Goal: Transaction & Acquisition: Purchase product/service

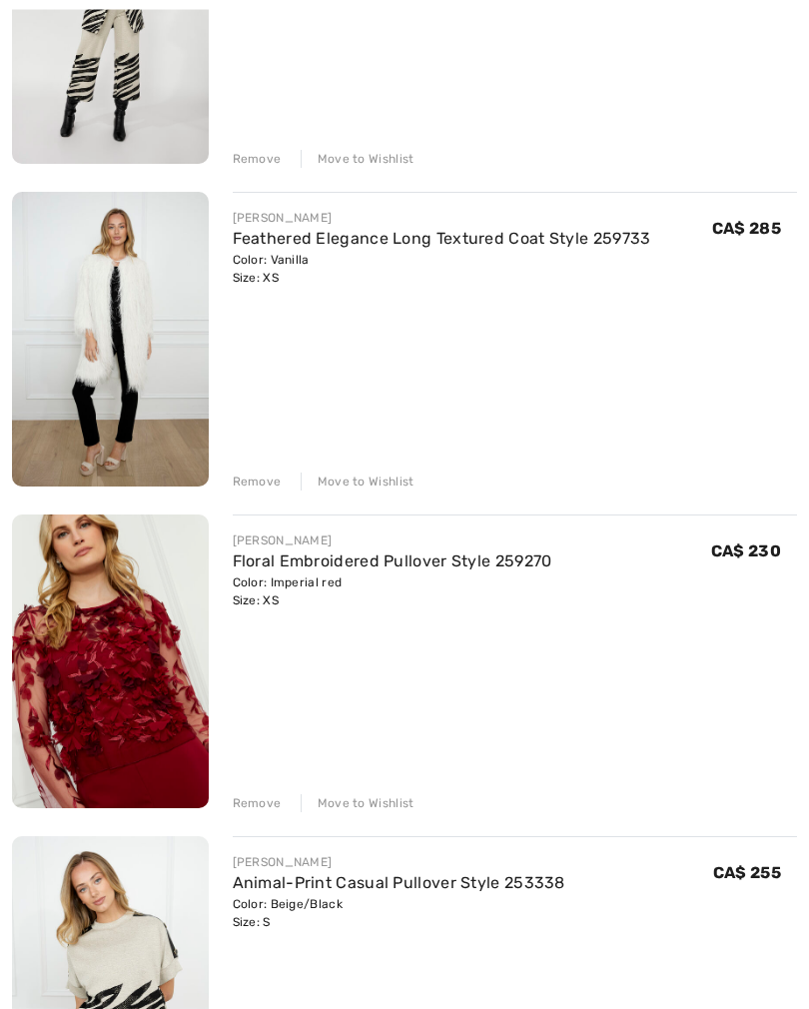
scroll to position [428, 0]
click at [274, 569] on link "Floral Embroidered Pullover Style 259270" at bounding box center [393, 560] width 320 height 19
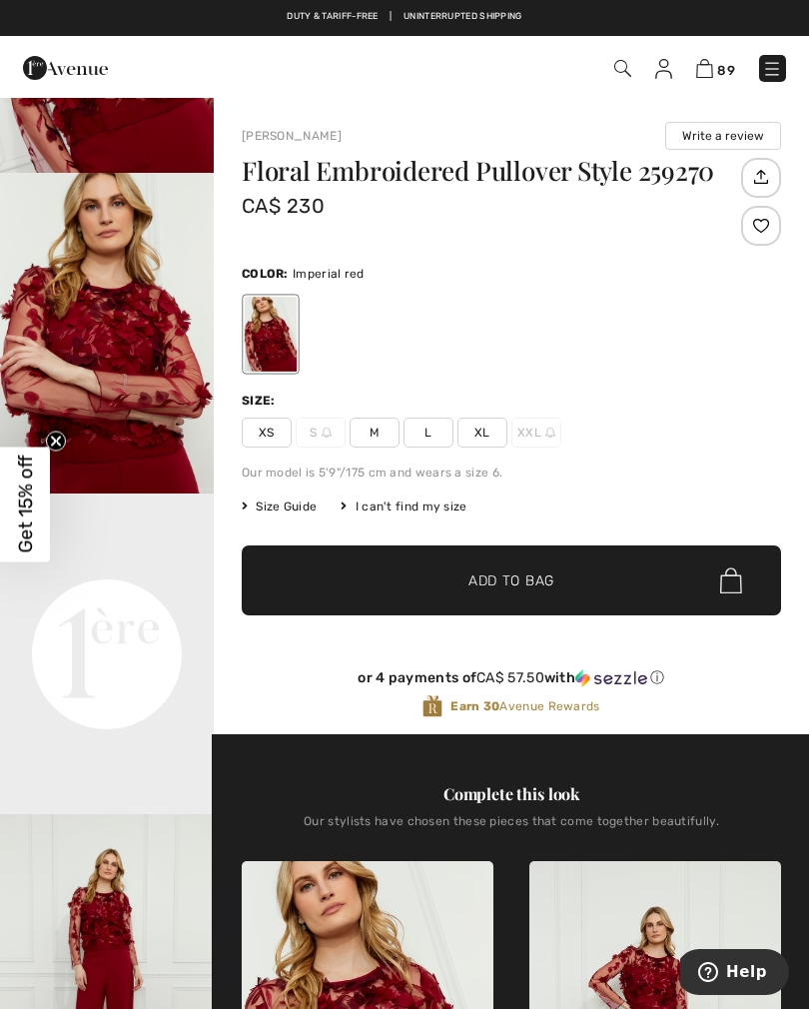
scroll to position [261, 0]
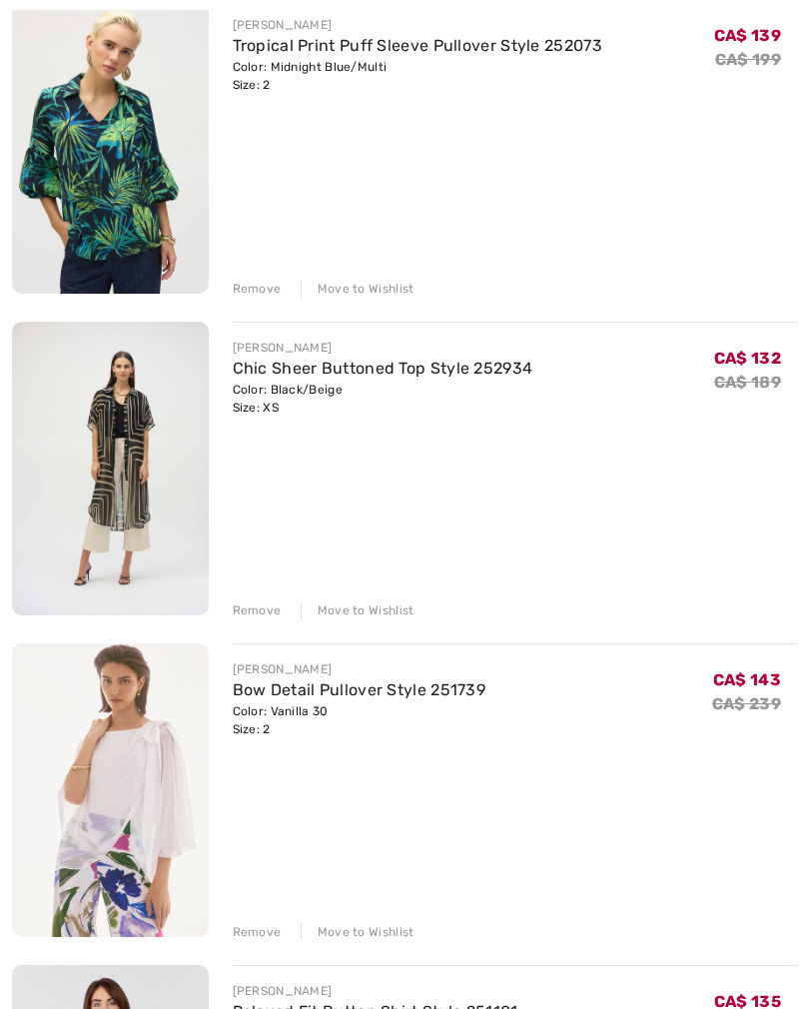
scroll to position [13834, 0]
click at [256, 621] on div "[PERSON_NAME] Animal Print Formal Blazer Style 253340 Color: Beige/Black Size: …" at bounding box center [404, 793] width 785 height 28663
click at [251, 621] on div "FRANK LYMAN Animal Print Formal Blazer Style 253340 Color: Beige/Black Size: 4 …" at bounding box center [404, 792] width 785 height 28663
click at [265, 617] on div "Remove" at bounding box center [257, 610] width 49 height 18
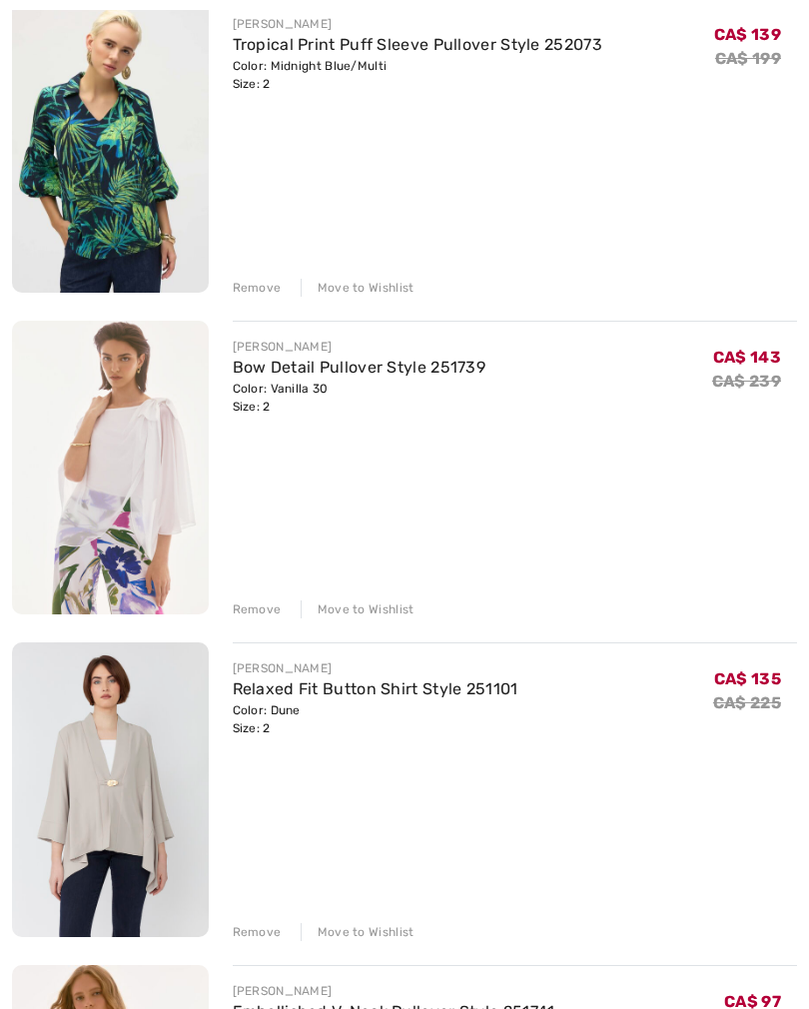
click at [253, 299] on div "FRANK LYMAN Animal Print Formal Blazer Style 253340 Color: Beige/Black Size: 4 …" at bounding box center [404, 631] width 785 height 28341
click at [258, 293] on div "Remove" at bounding box center [257, 288] width 49 height 18
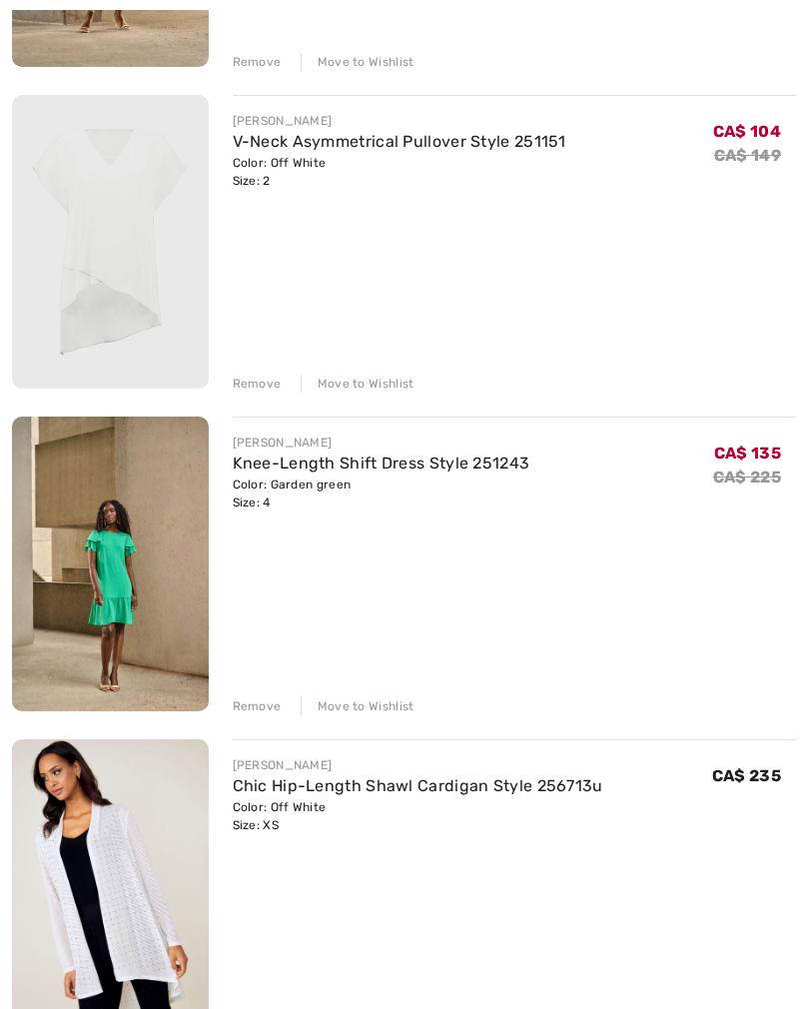
scroll to position [17929, 0]
click at [255, 709] on div "Remove" at bounding box center [257, 706] width 49 height 18
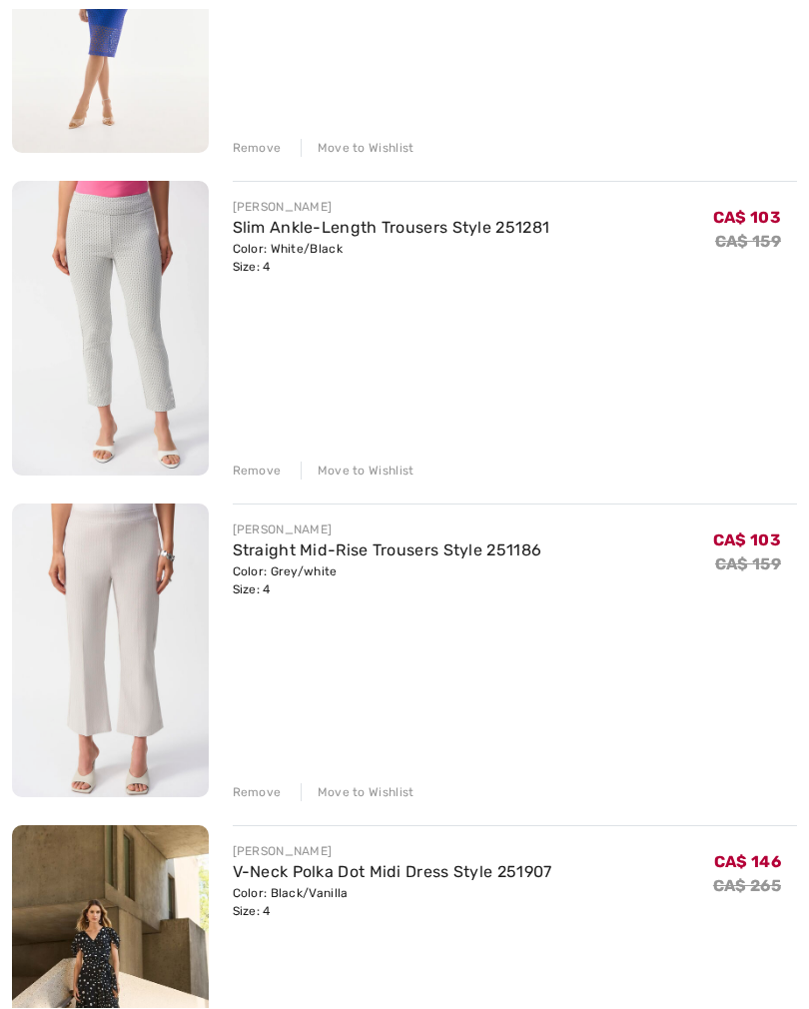
scroll to position [19454, 0]
click at [258, 792] on div "Remove" at bounding box center [257, 792] width 49 height 18
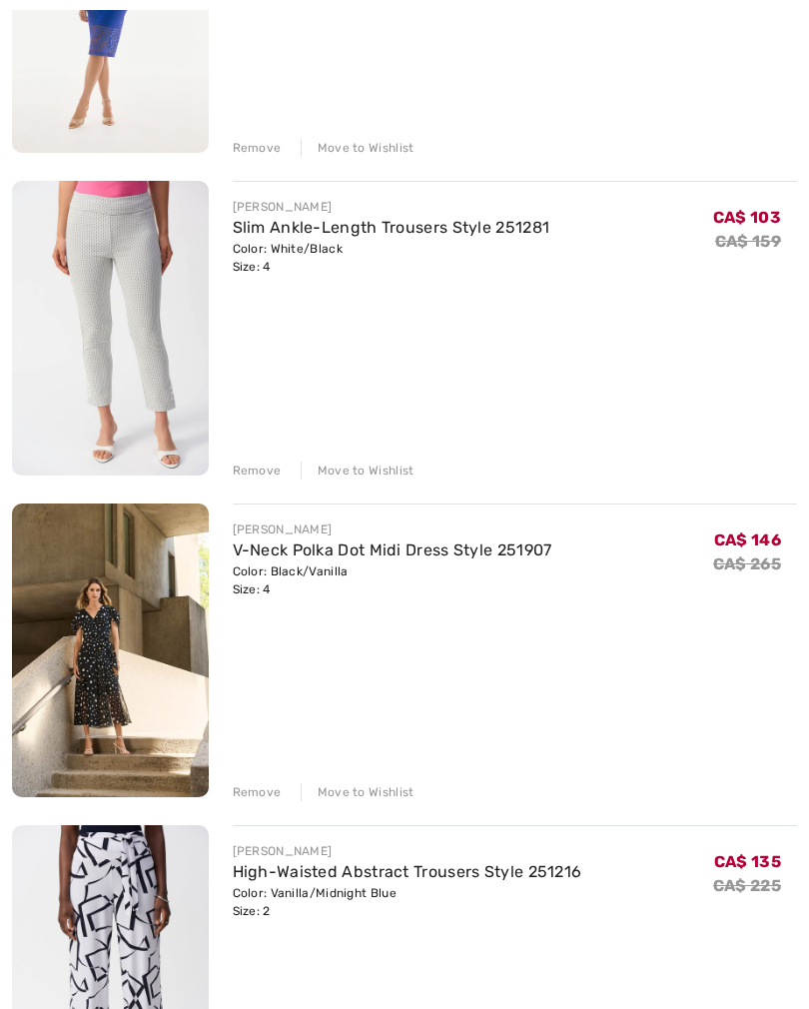
click at [257, 474] on div "Remove" at bounding box center [257, 471] width 49 height 18
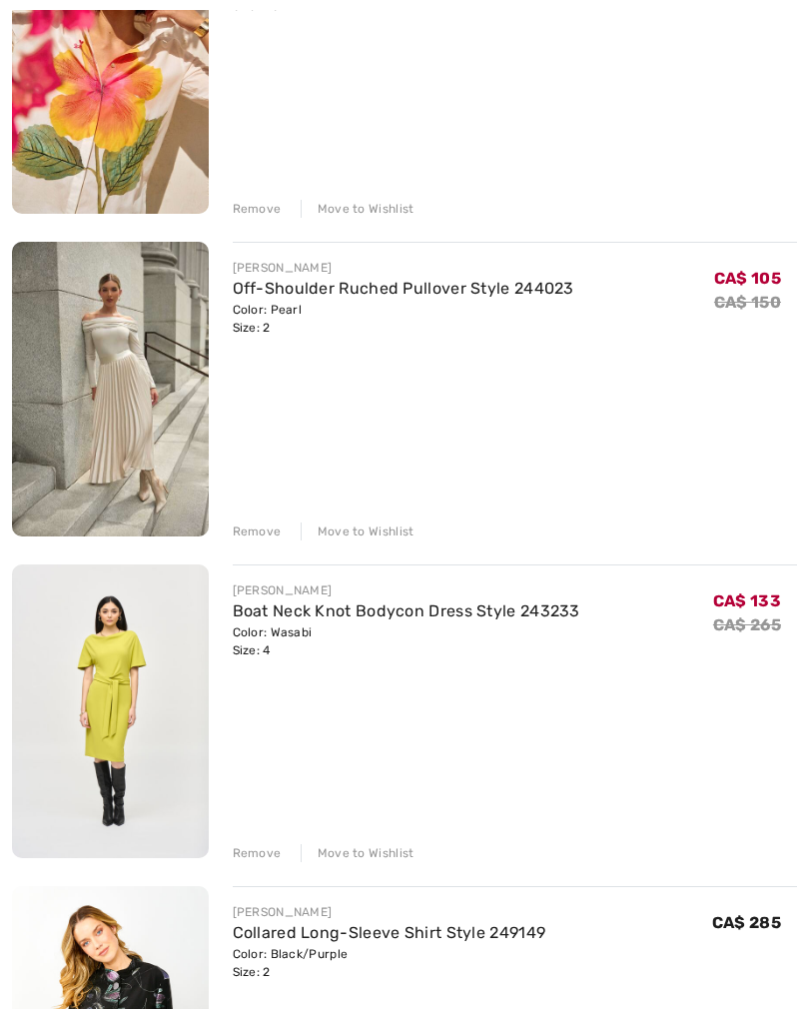
scroll to position [21005, 0]
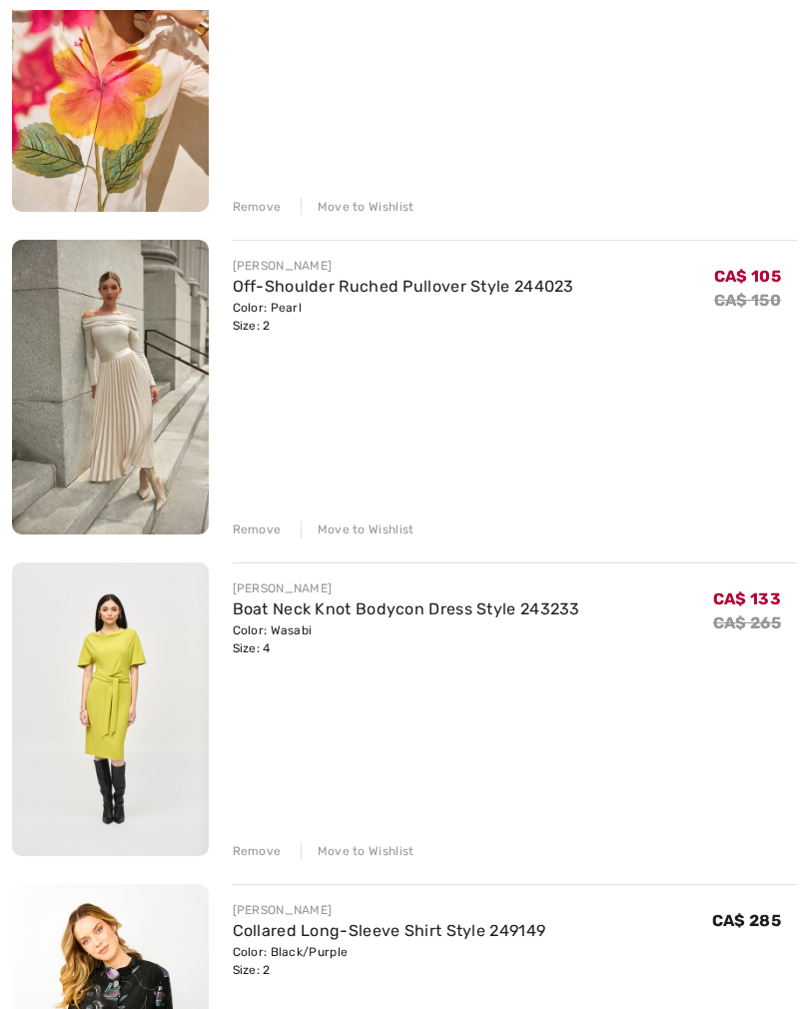
click at [263, 537] on div "Remove" at bounding box center [257, 531] width 49 height 18
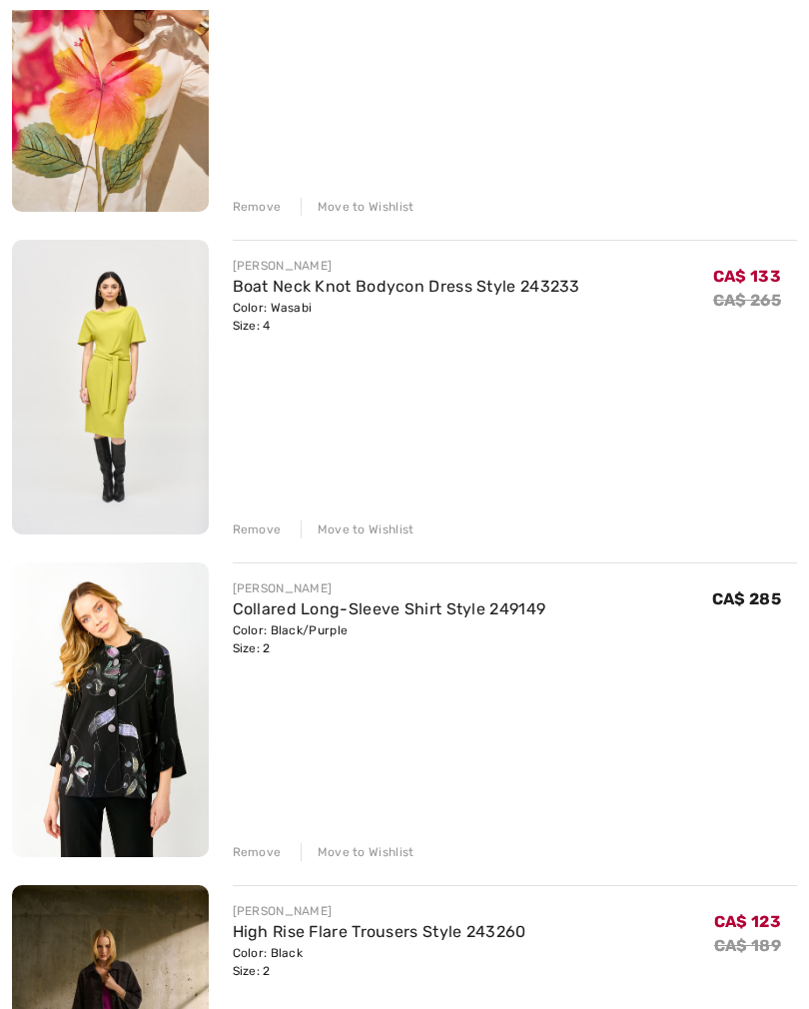
click at [259, 534] on div "Remove" at bounding box center [257, 530] width 49 height 18
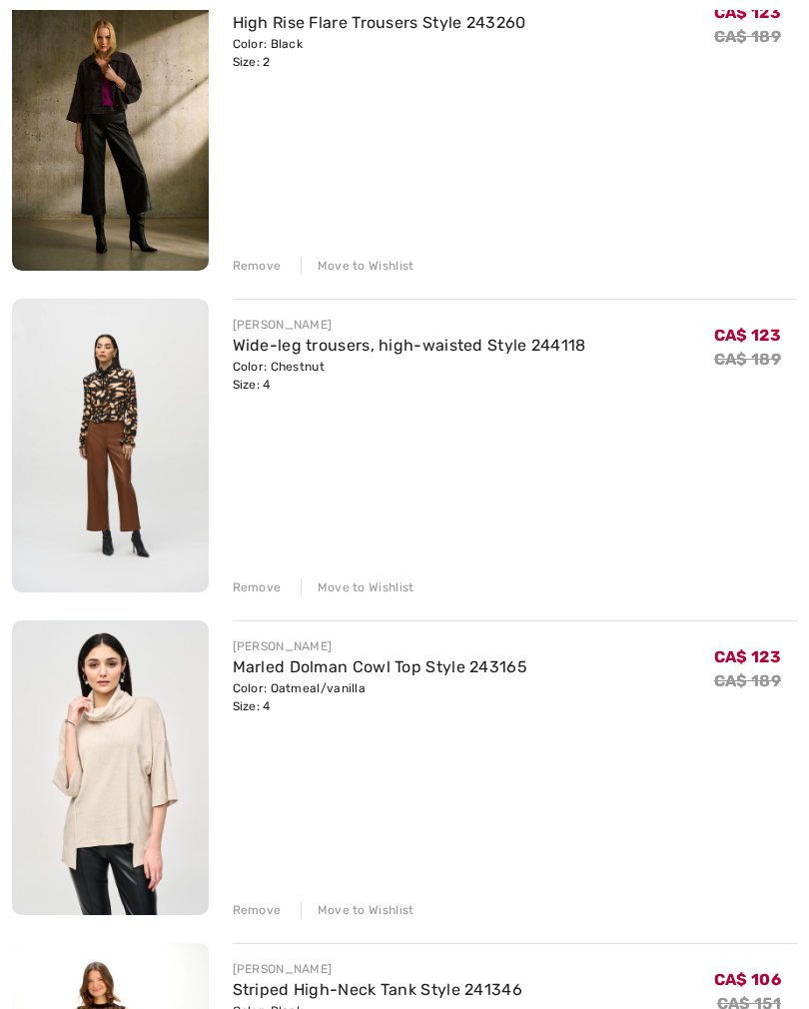
scroll to position [21592, 0]
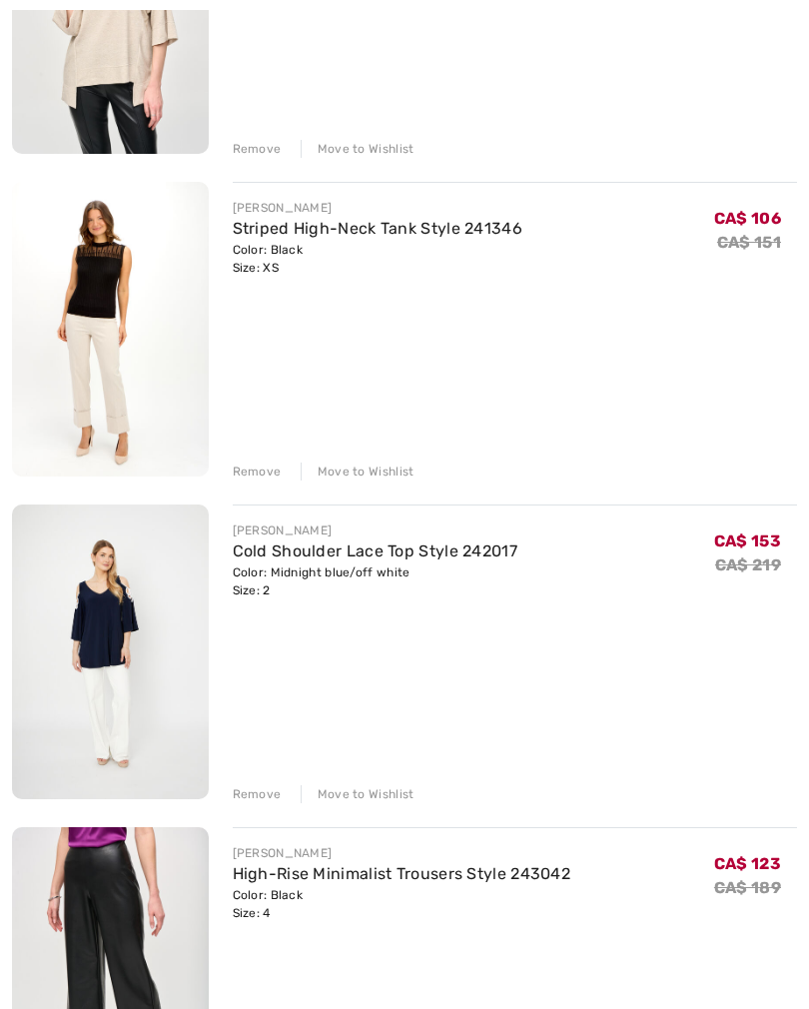
click at [259, 473] on div "Remove" at bounding box center [257, 473] width 49 height 18
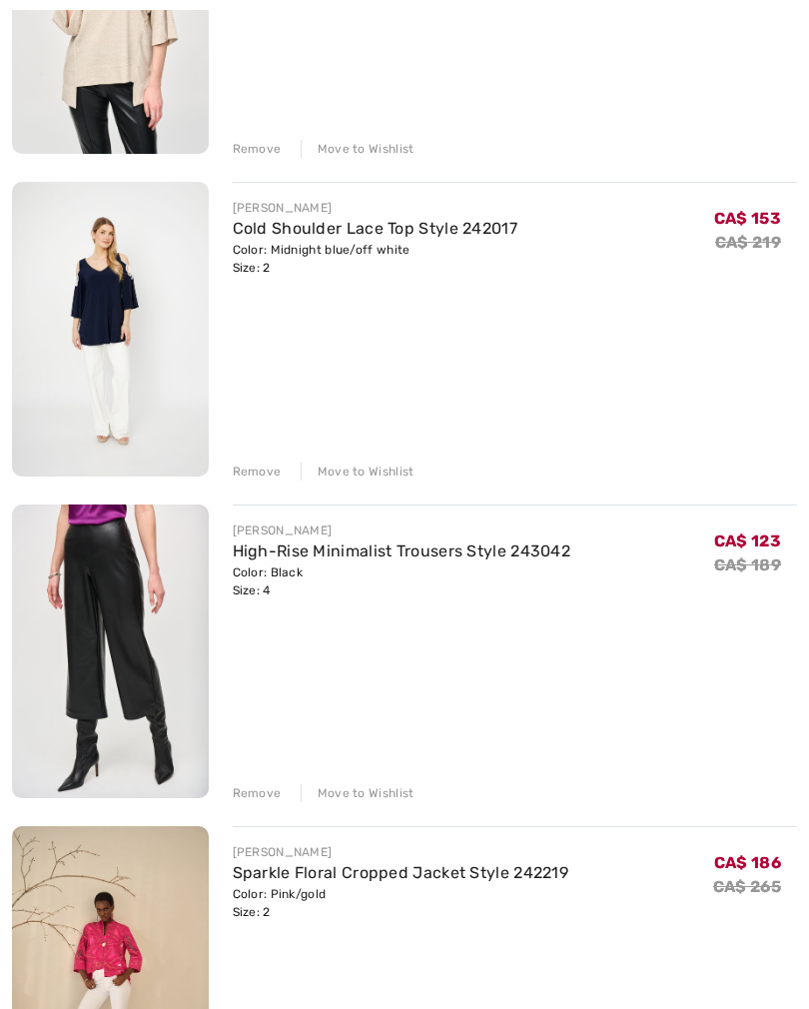
click at [261, 479] on div "Remove" at bounding box center [257, 472] width 49 height 18
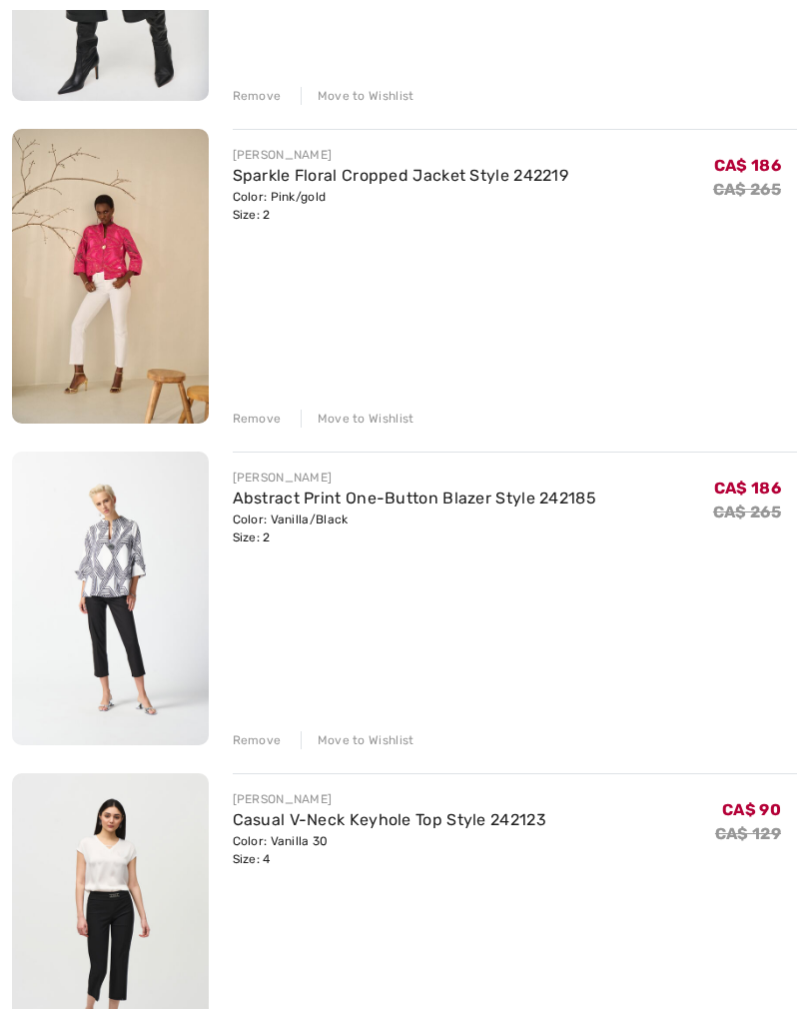
scroll to position [22729, 0]
click at [489, 523] on div "Color: Vanilla/Black Size: 2" at bounding box center [415, 529] width 365 height 36
click at [477, 504] on link "Abstract Print One-Button Blazer Style 242185" at bounding box center [415, 498] width 365 height 19
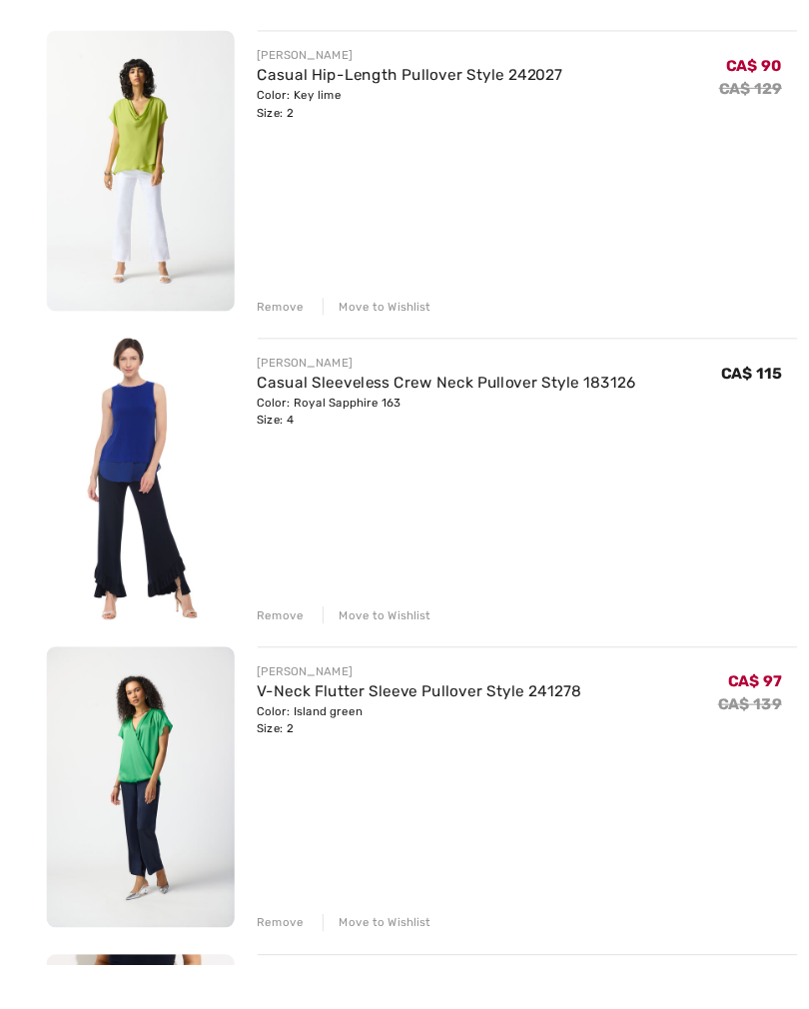
scroll to position [23809, 0]
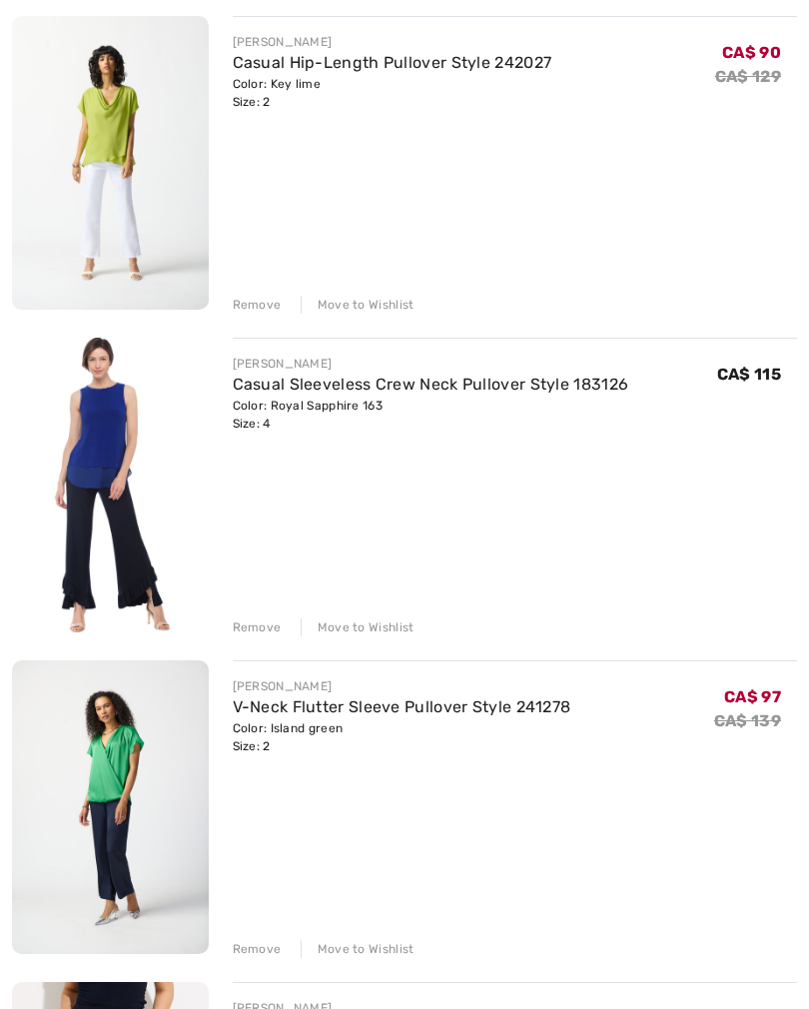
click at [256, 629] on div "Remove" at bounding box center [257, 628] width 49 height 18
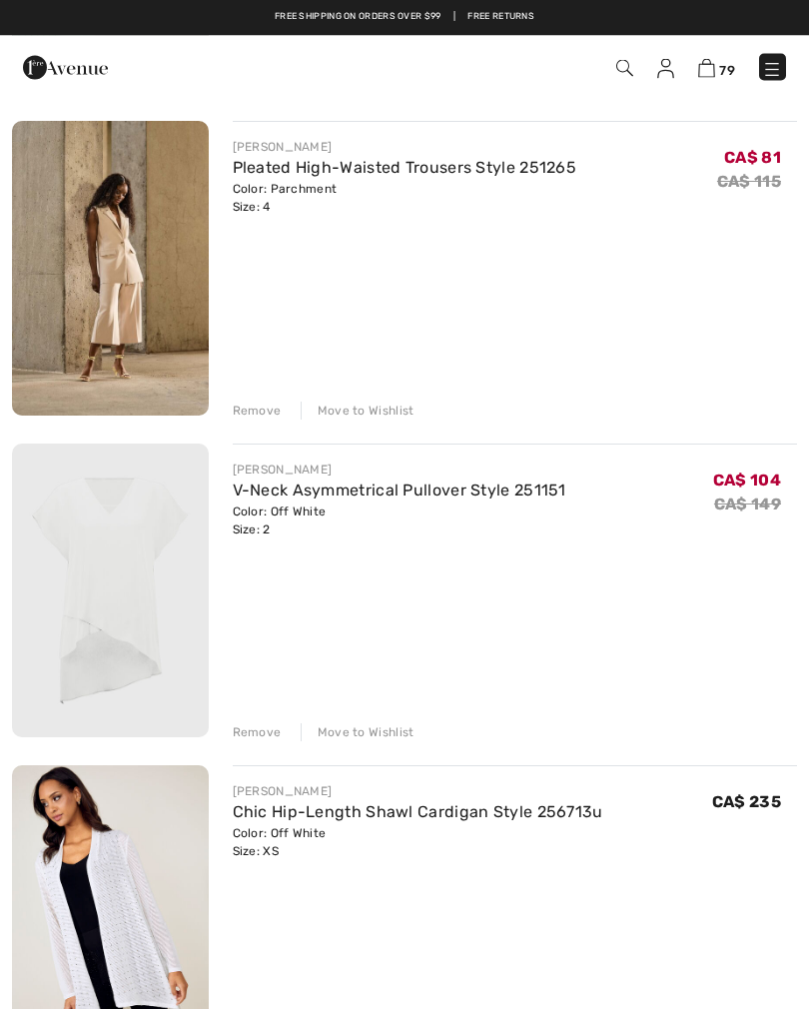
scroll to position [17551, 0]
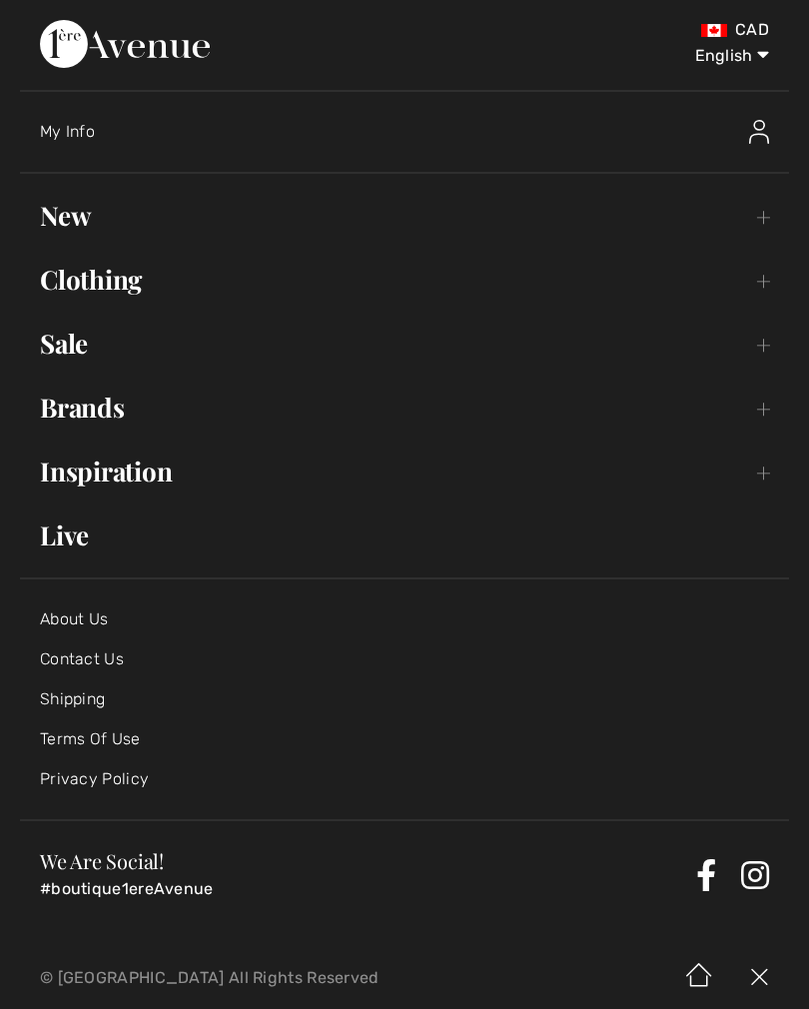
click at [101, 556] on link "Live" at bounding box center [404, 536] width 769 height 44
click at [91, 540] on link "Live" at bounding box center [404, 536] width 769 height 44
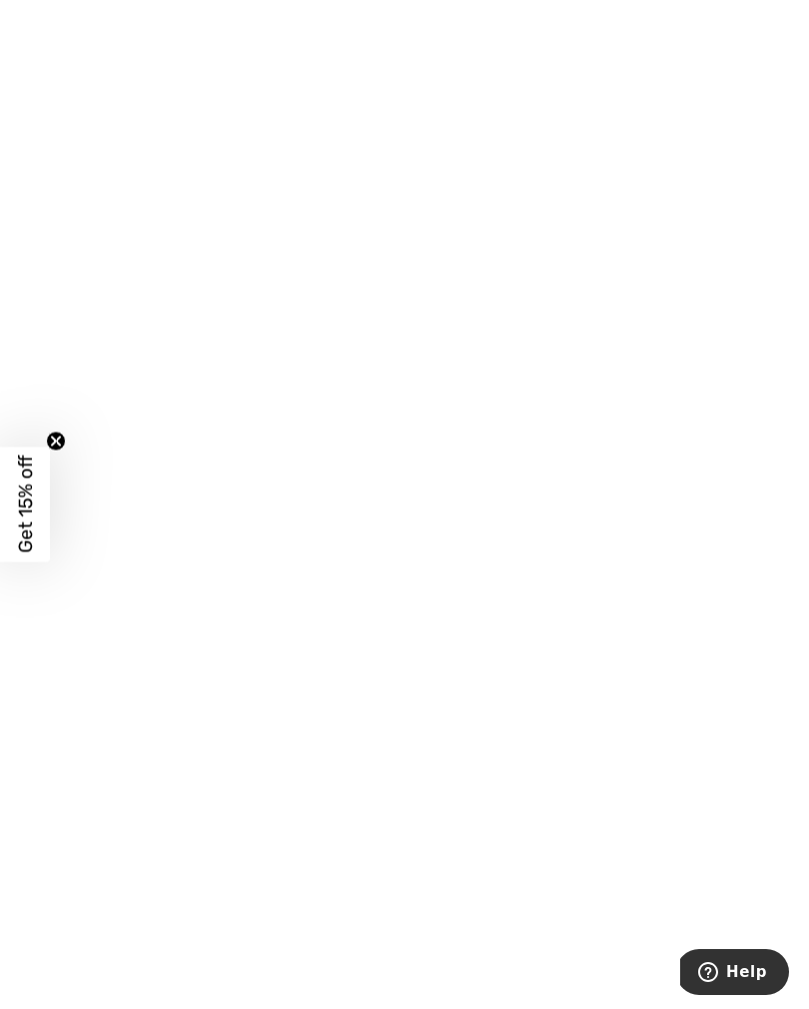
scroll to position [4006, 0]
